Goal: Task Accomplishment & Management: Use online tool/utility

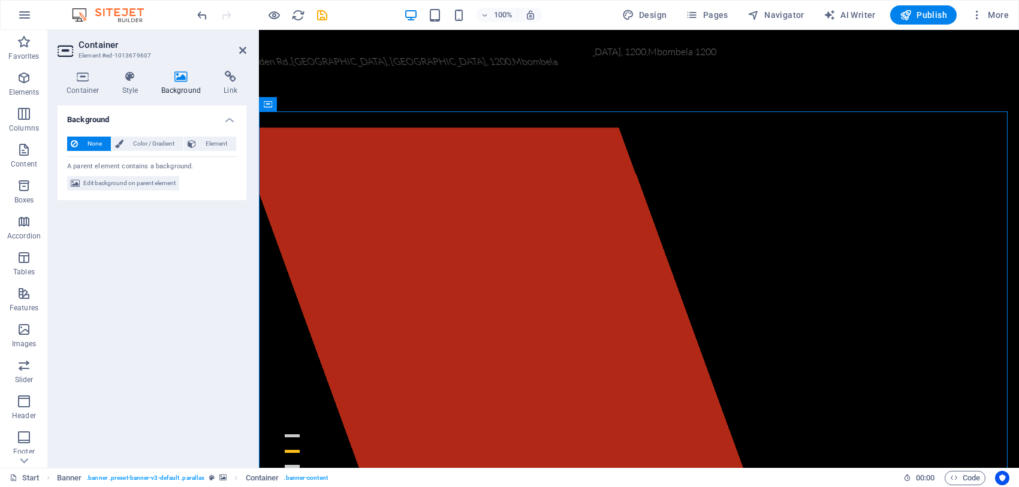
click at [180, 78] on icon at bounding box center [181, 77] width 58 height 12
click at [81, 93] on h4 "Container" at bounding box center [86, 83] width 56 height 25
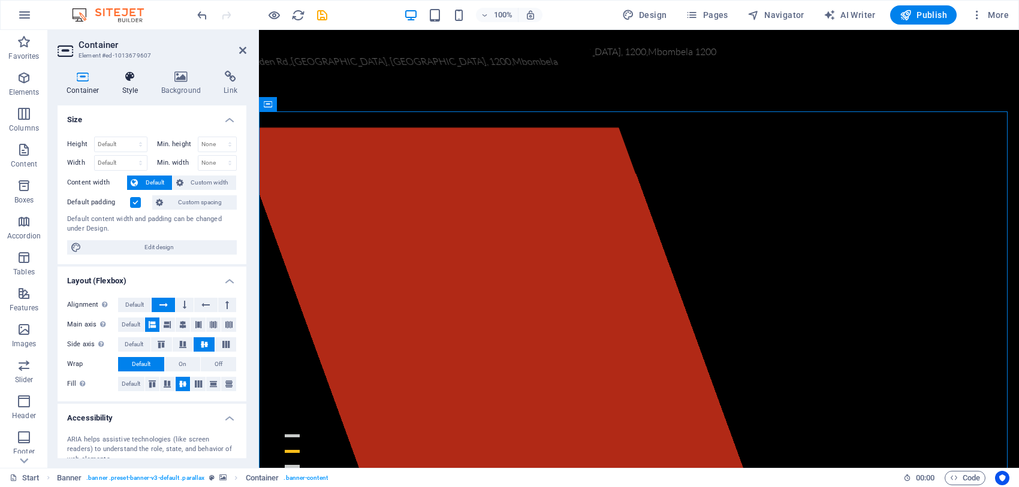
click at [131, 90] on h4 "Style" at bounding box center [132, 83] width 39 height 25
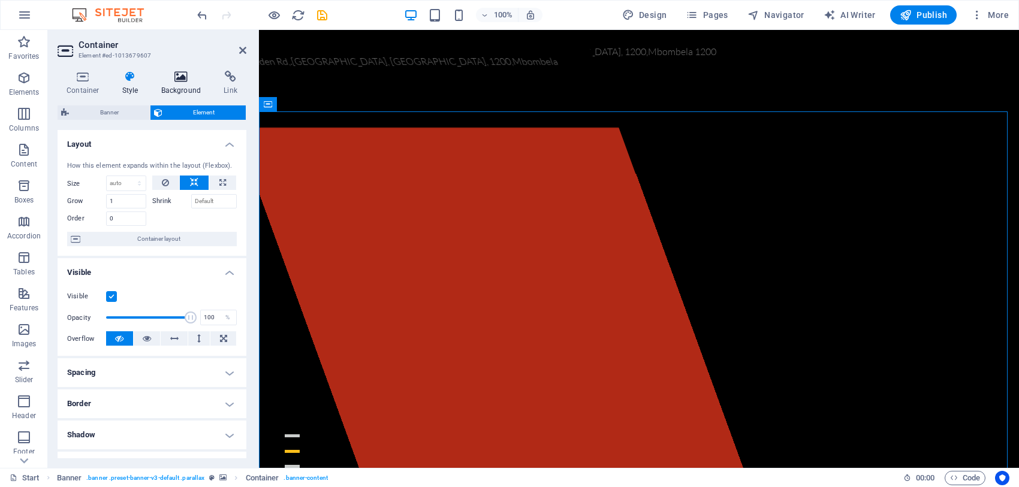
click at [158, 84] on h4 "Background" at bounding box center [183, 83] width 63 height 25
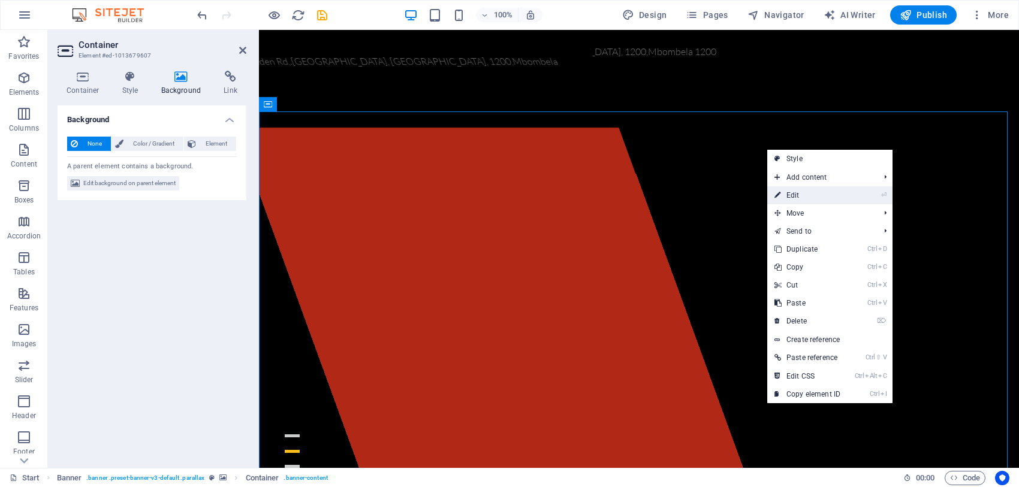
click at [798, 191] on link "⏎ Edit" at bounding box center [807, 195] width 80 height 18
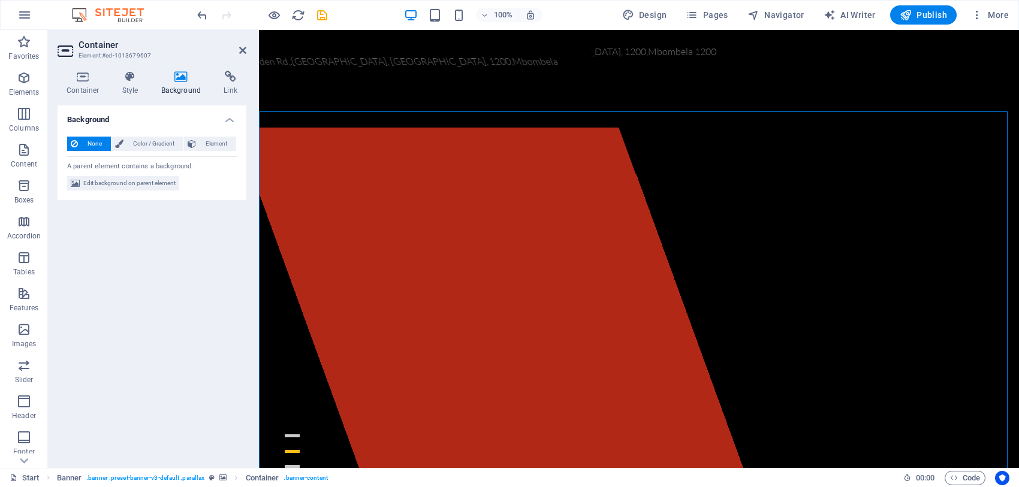
click at [180, 93] on h4 "Background" at bounding box center [183, 83] width 63 height 25
click at [120, 182] on span "Edit background on parent element" at bounding box center [129, 183] width 92 height 14
